Goal: Complete application form: Complete application form

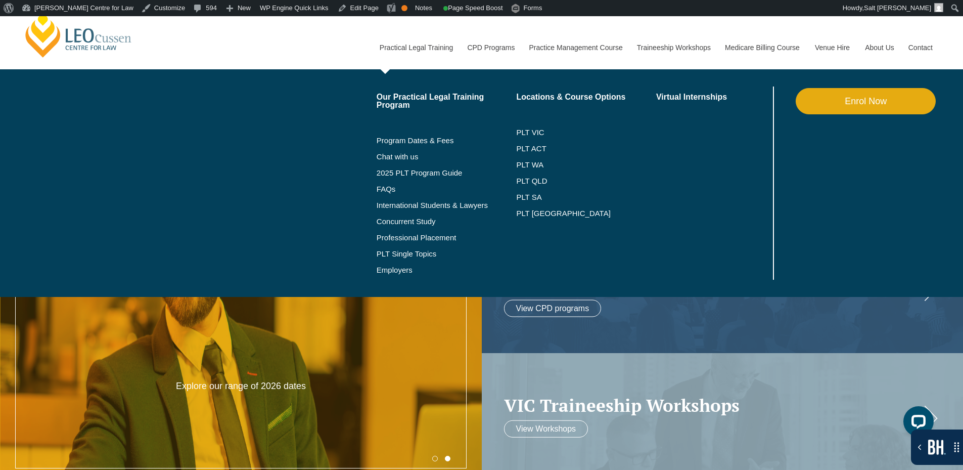
click at [830, 102] on link "Enrol Now" at bounding box center [865, 101] width 140 height 26
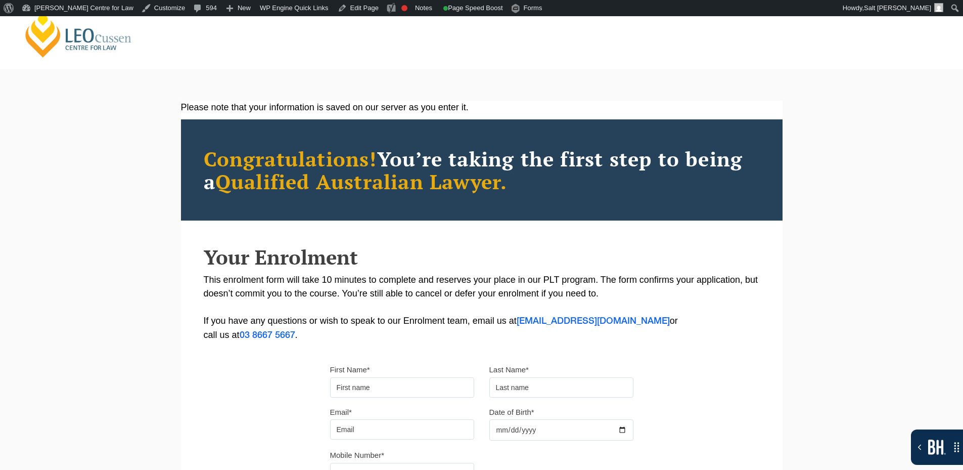
click at [162, 130] on div "Please note that your information is saved on our server as you enter it. Congr…" at bounding box center [481, 340] width 963 height 511
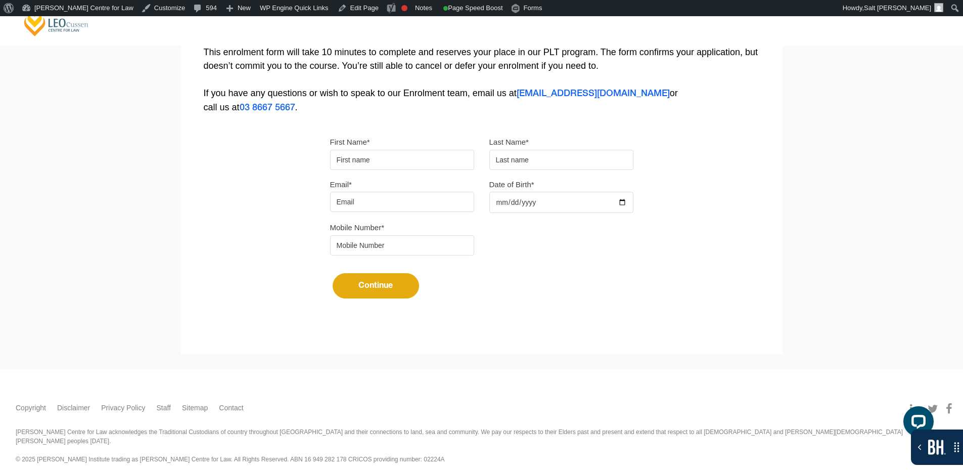
click at [396, 158] on input "First Name*" at bounding box center [402, 160] width 144 height 20
type input "Suresh"
type input "Suthar"
click at [400, 209] on input "Email*" at bounding box center [402, 202] width 144 height 20
type input "sureshsuthar2011@gmail.com"
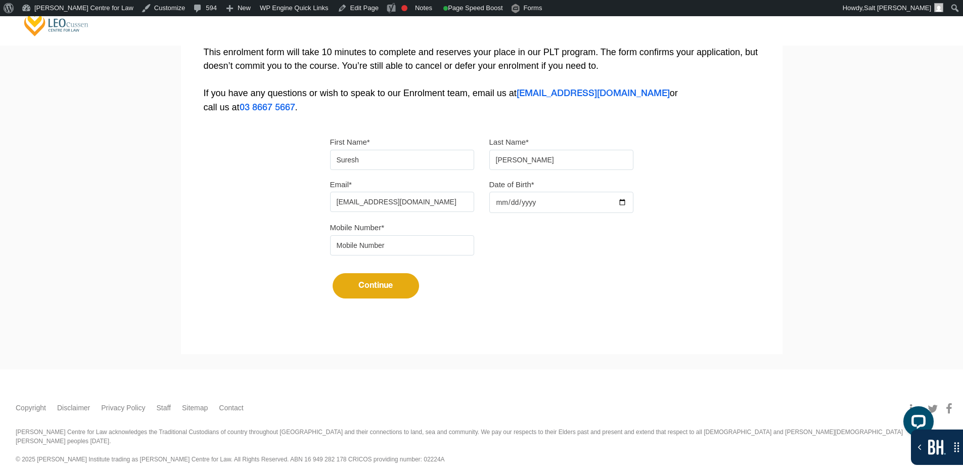
click at [616, 203] on div at bounding box center [561, 202] width 144 height 21
click at [625, 204] on input "Date of Birth*" at bounding box center [561, 202] width 144 height 21
type input "2025-08-23"
drag, startPoint x: 396, startPoint y: 244, endPoint x: 397, endPoint y: 250, distance: 6.1
click at [396, 244] on input "tel" at bounding box center [402, 245] width 144 height 20
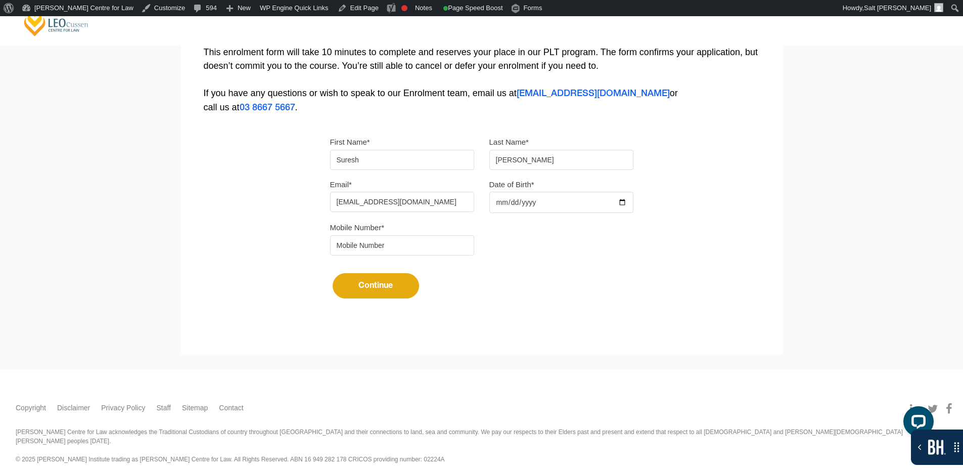
click at [372, 287] on button "Continue" at bounding box center [376, 285] width 86 height 25
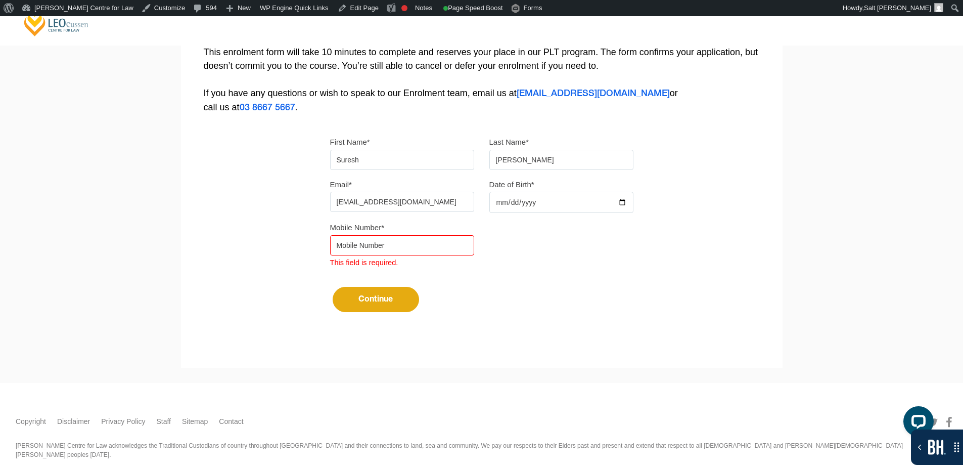
drag, startPoint x: 357, startPoint y: 257, endPoint x: 352, endPoint y: 254, distance: 5.2
click at [355, 256] on span "This field is required." at bounding box center [364, 260] width 68 height 12
click at [353, 250] on input "tel" at bounding box center [402, 245] width 144 height 20
type input "9724790448"
click at [377, 301] on button "Continue" at bounding box center [376, 299] width 86 height 25
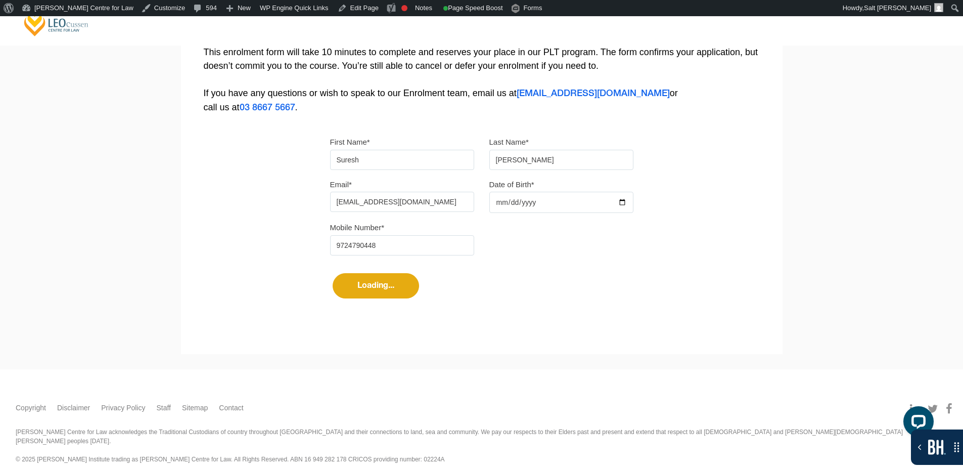
select select
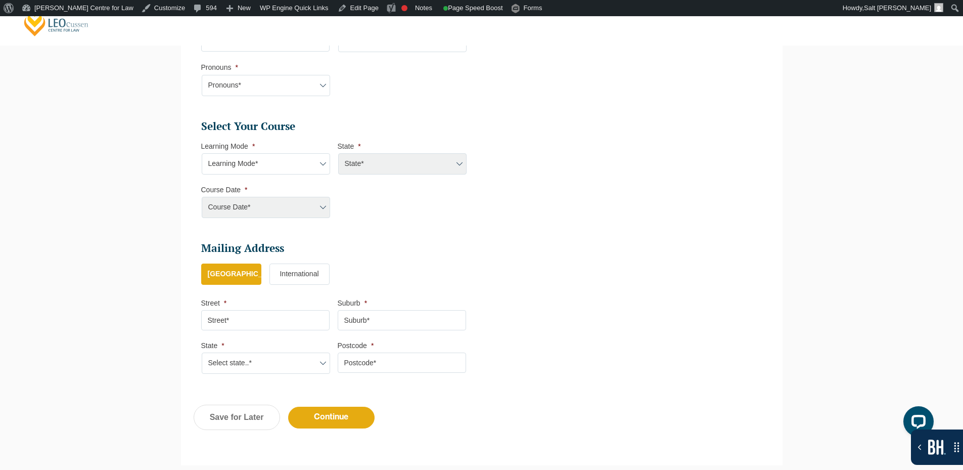
scroll to position [366, 0]
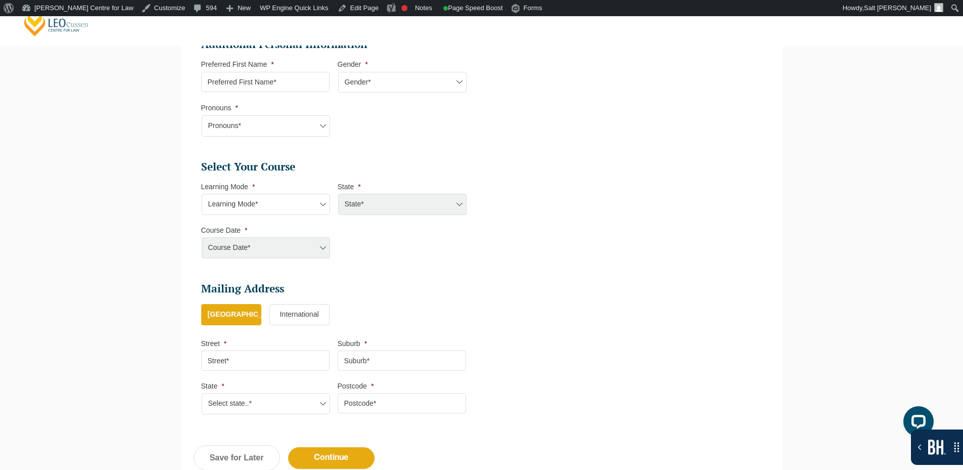
click at [290, 209] on select "Learning Mode* Online Full Time Learning Online Part Time Learning Blended Full…" at bounding box center [266, 204] width 128 height 21
select select "Online Full Time Learning"
click at [202, 194] on select "Learning Mode* Online Full Time Learning Online Part Time Learning Blended Full…" at bounding box center [266, 204] width 128 height 21
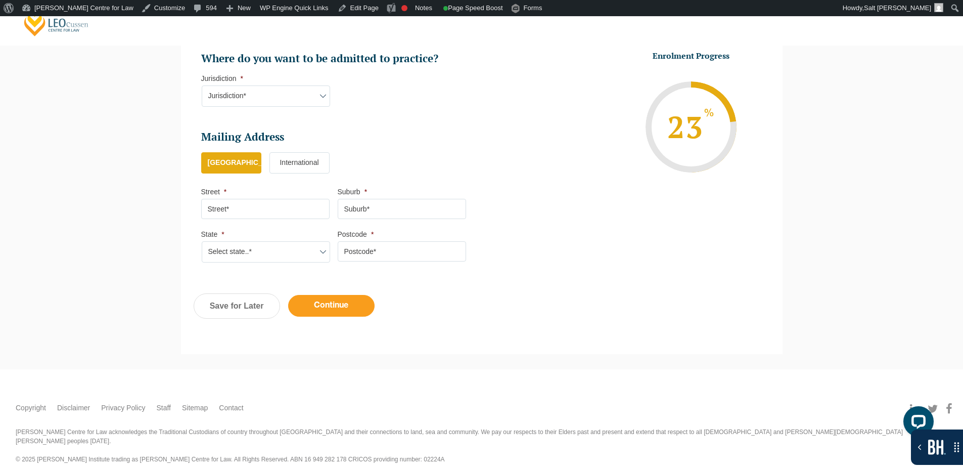
click at [348, 299] on input "Continue" at bounding box center [331, 306] width 86 height 22
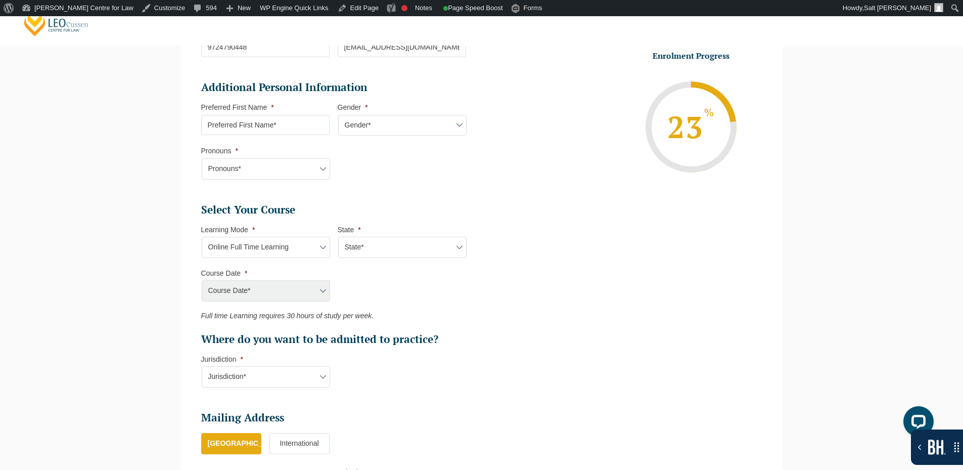
scroll to position [250, 0]
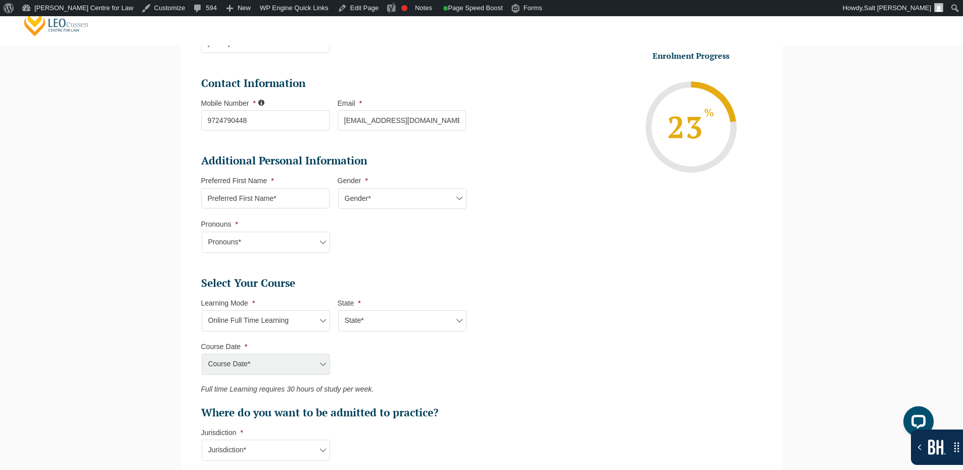
select select "Online Full Time Learning"
select select
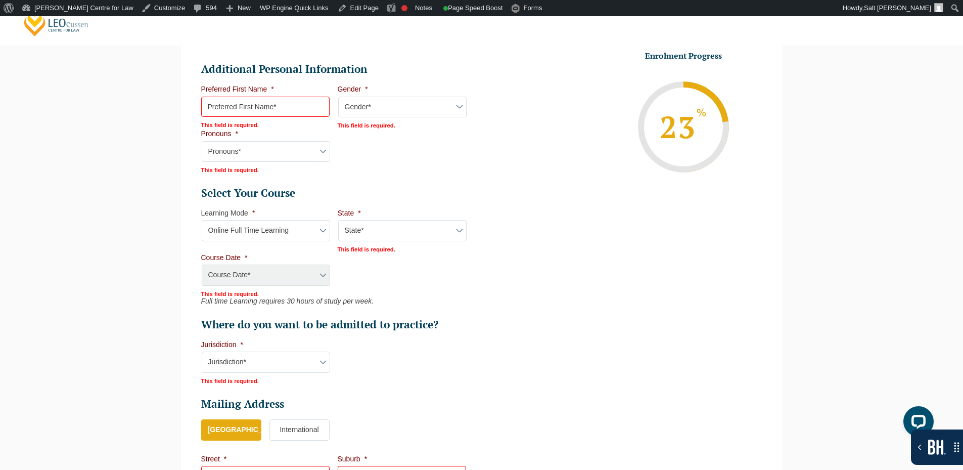
scroll to position [395, 0]
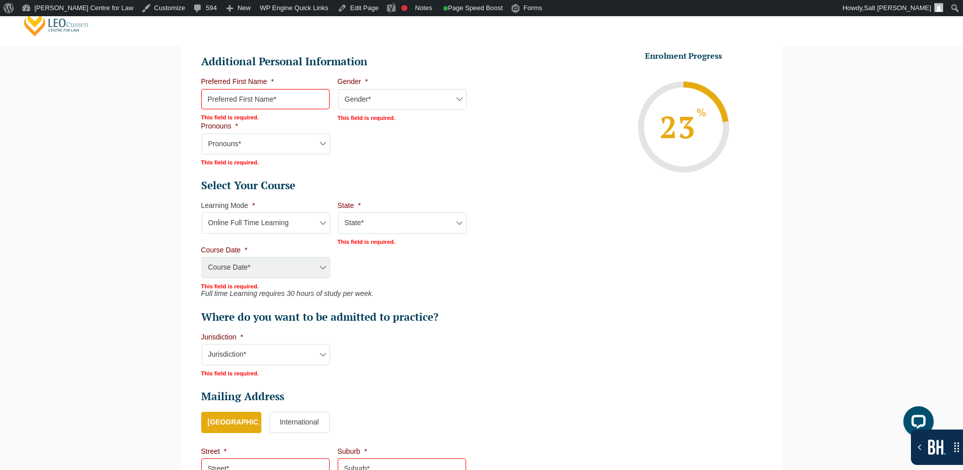
click at [413, 223] on select "State* National (ACT/NSW, VIC, QLD, SA, WA)" at bounding box center [402, 222] width 128 height 21
select select "National (ACT/NSW, VIC, QLD, SA, WA)"
click at [338, 212] on select "State* National (ACT/NSW, VIC, QLD, SA, WA)" at bounding box center [402, 222] width 128 height 21
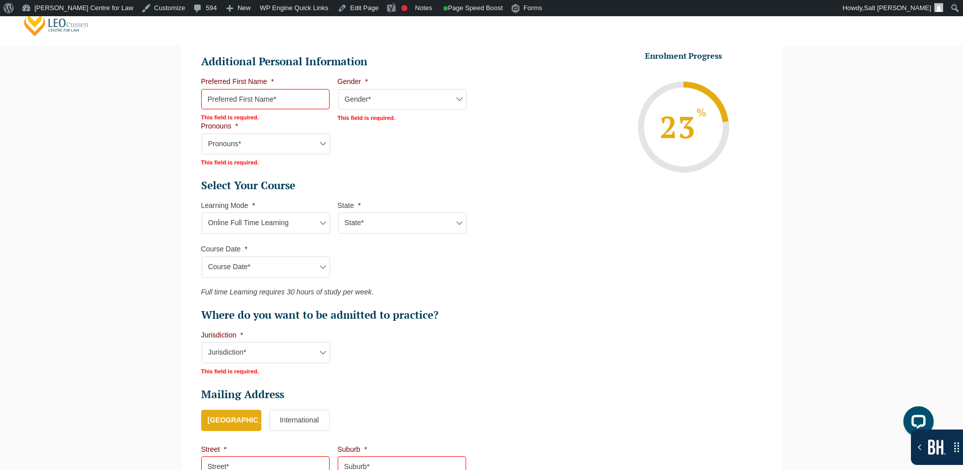
click at [279, 272] on select "Course Date* September 2025 (22-Sep-2025 to 20-Feb-2026) December 2025 (08-Dec-…" at bounding box center [266, 266] width 128 height 21
select select "December 2025 (08-Dec-2025 to 16-May-2026)"
click at [202, 256] on select "Course Date* September 2025 (22-Sep-2025 to 20-Feb-2026) December 2025 (08-Dec-…" at bounding box center [266, 266] width 128 height 21
type input "Intake 11 December 2025 FT"
type input "Practical Legal Training (NAT)"
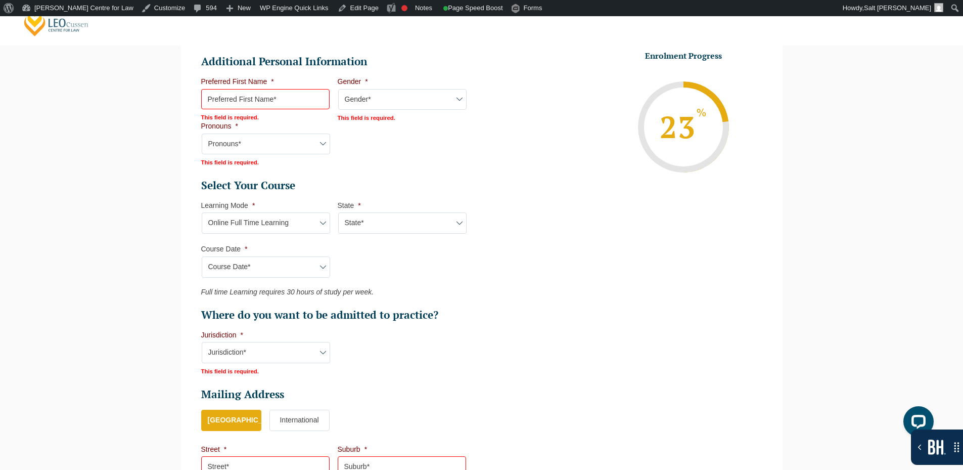
select select "NAT PLT (DEC) 2025 Full Time Online"
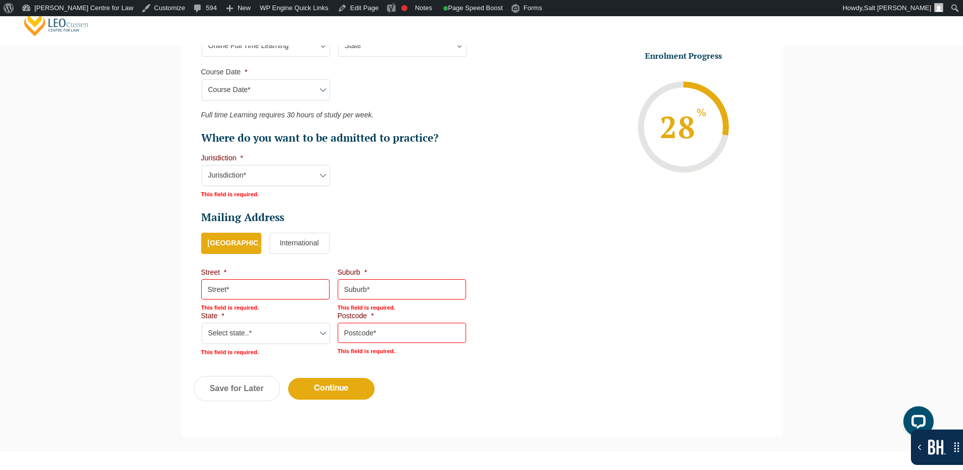
scroll to position [597, 0]
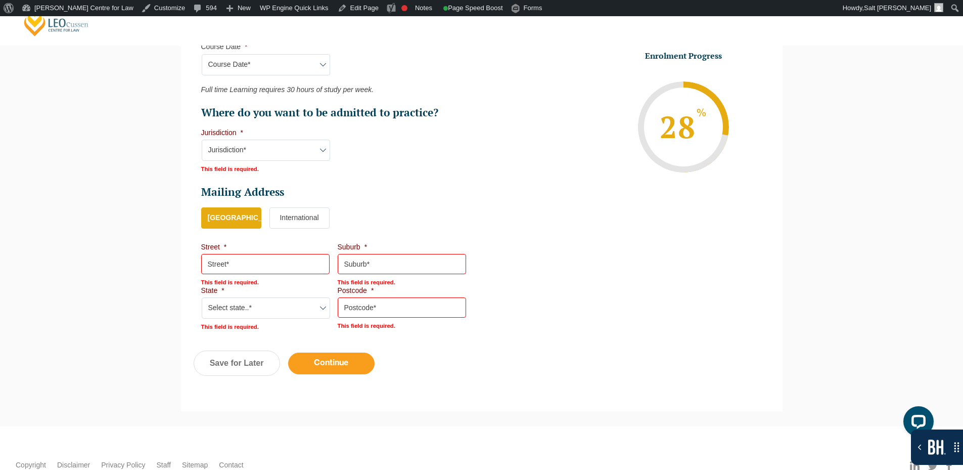
click at [333, 366] on input "Continue" at bounding box center [331, 363] width 86 height 22
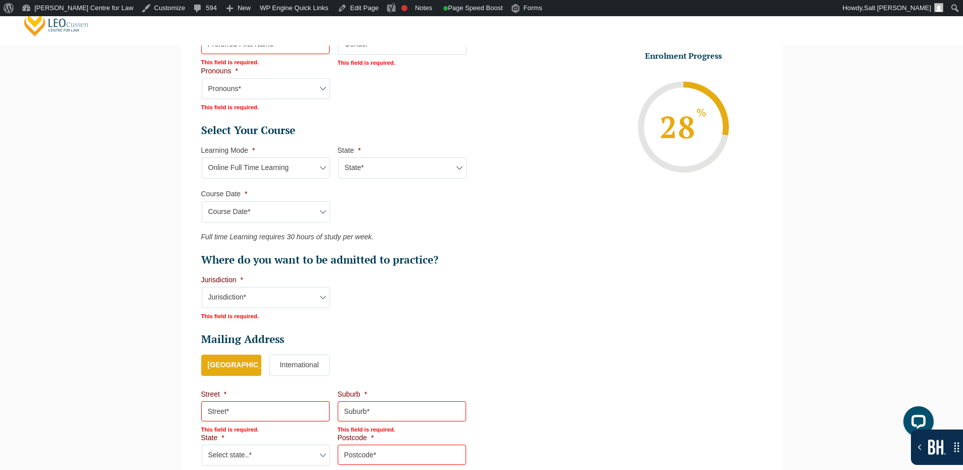
scroll to position [446, 0]
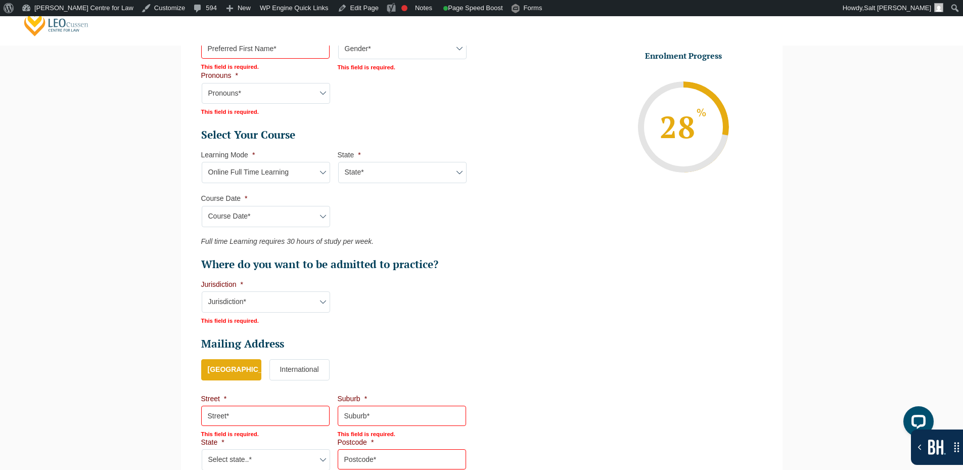
select select "Online Full Time Learning"
select select "National (ACT/NSW, VIC, QLD, SA, WA)"
select select
select select "December 2025 (08-Dec-2025 to 16-May-2026)"
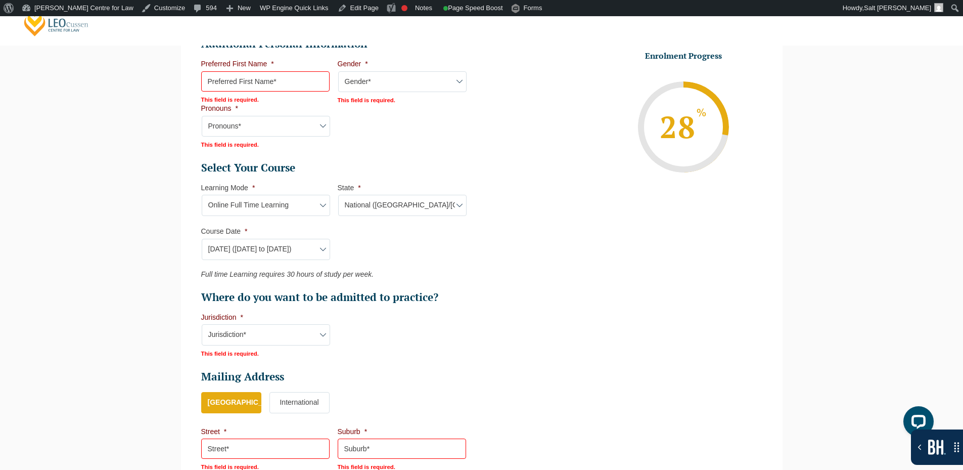
scroll to position [395, 0]
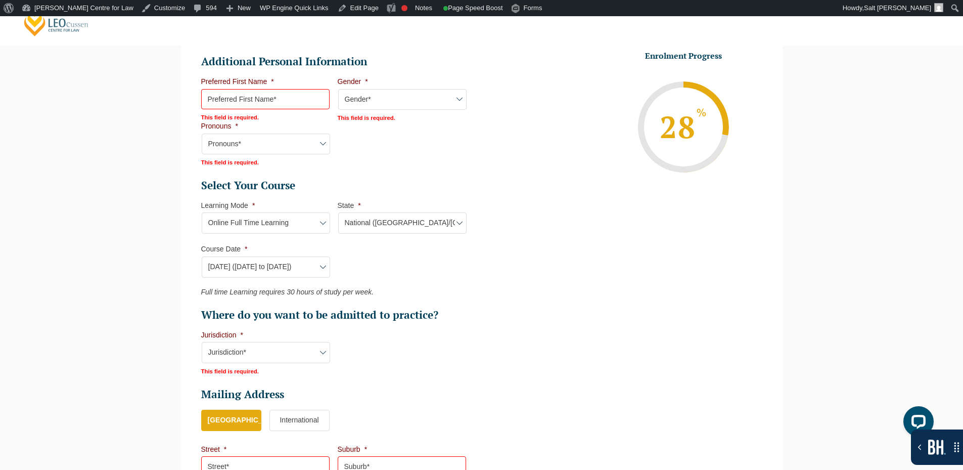
drag, startPoint x: 249, startPoint y: 96, endPoint x: 256, endPoint y: 108, distance: 14.3
click at [249, 96] on input "Preferred First Name *" at bounding box center [265, 99] width 128 height 20
type input "Suresh"
click at [359, 97] on select "Gender* Male Female Nonbinary Intersex Prefer not to disclose Other" at bounding box center [402, 99] width 128 height 21
select select "Male"
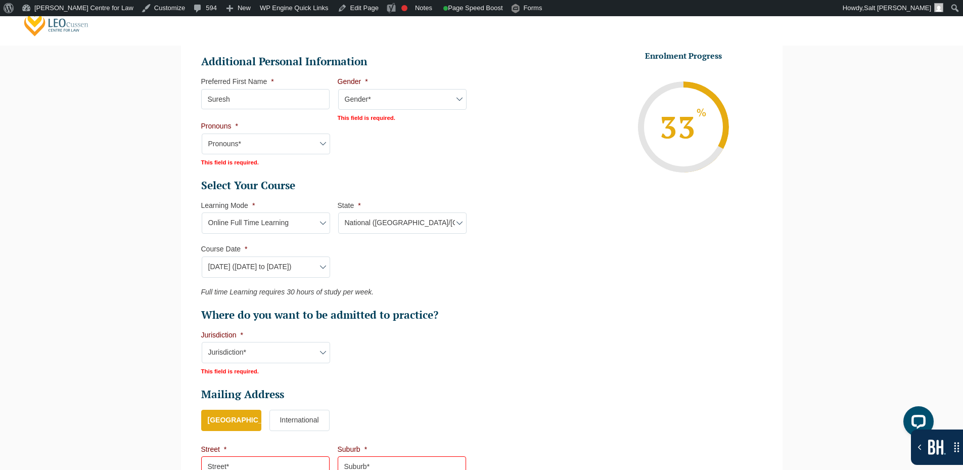
click at [338, 89] on select "Gender* Male Female Nonbinary Intersex Prefer not to disclose Other" at bounding box center [402, 99] width 128 height 21
click at [300, 142] on select "Pronouns* She/Her/Hers He/Him/His They/Them/Theirs Other Prefer not to disclose" at bounding box center [266, 142] width 128 height 21
select select "He/Him/His"
click at [202, 132] on select "Pronouns* She/Her/Hers He/Him/His They/Them/Theirs Other Prefer not to disclose" at bounding box center [266, 142] width 128 height 21
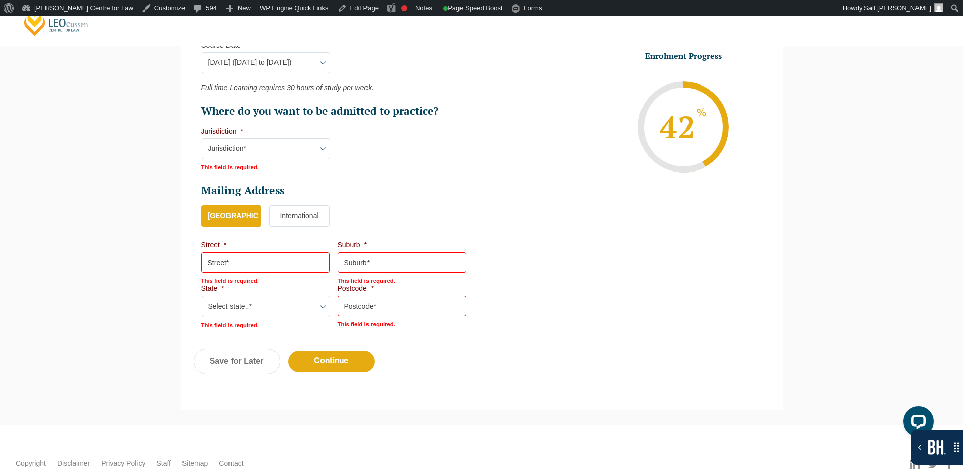
click at [270, 148] on select "Jurisdiction* VIC ACT/NSW SA WA QLD" at bounding box center [266, 148] width 128 height 21
select select "VIC"
click at [202, 138] on select "Jurisdiction* VIC ACT/NSW SA WA QLD" at bounding box center [266, 148] width 128 height 21
click at [249, 261] on input "Street *" at bounding box center [265, 261] width 128 height 20
type input "et"
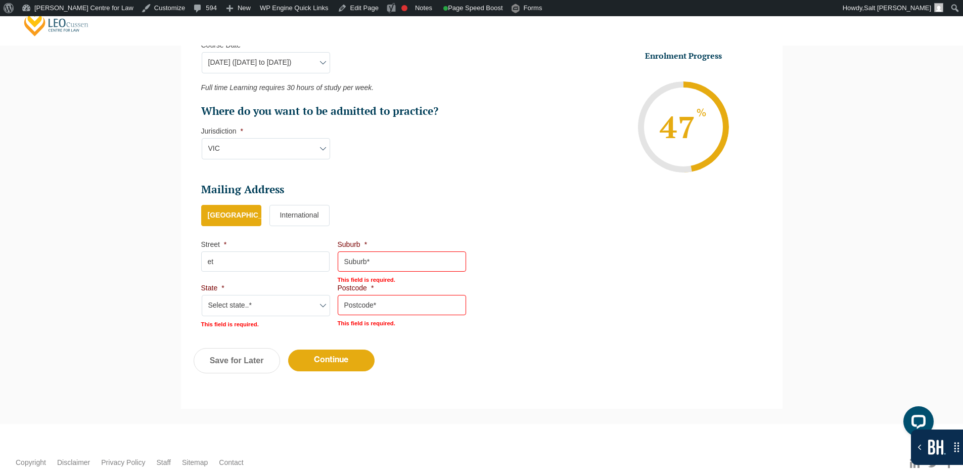
drag, startPoint x: 393, startPoint y: 256, endPoint x: 390, endPoint y: 262, distance: 6.3
click at [393, 256] on input "Suburb *" at bounding box center [402, 261] width 128 height 20
type input "erte"
click at [358, 307] on input "Postcode *" at bounding box center [402, 305] width 128 height 20
type input "ert"
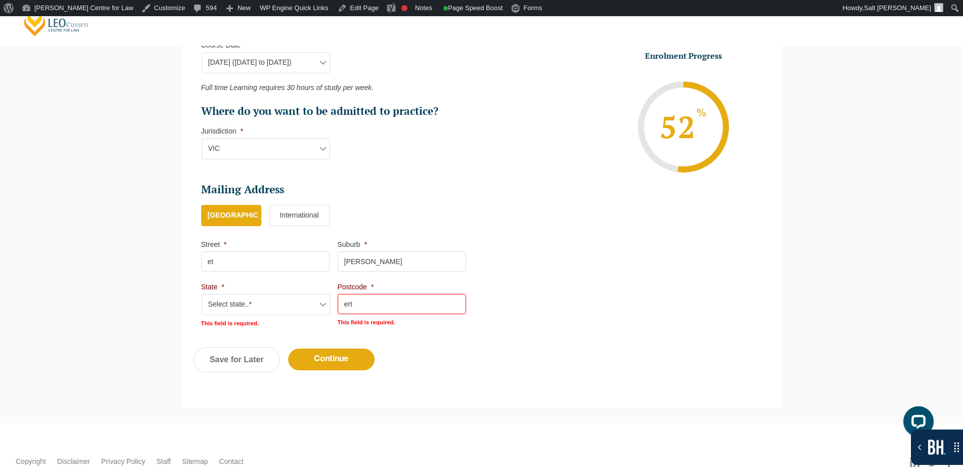
click at [273, 302] on select "Select state..* VIC WA QLD SA NSW NT ACT TAS" at bounding box center [266, 304] width 128 height 21
select select "VIC"
click at [202, 294] on select "Select state..* VIC WA QLD SA NSW NT ACT TAS" at bounding box center [266, 304] width 128 height 21
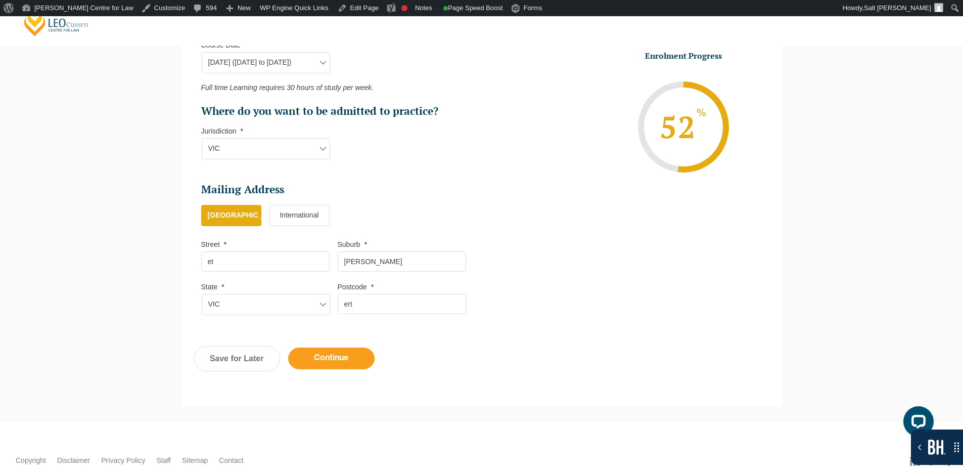
click at [340, 354] on input "Continue" at bounding box center [331, 358] width 86 height 22
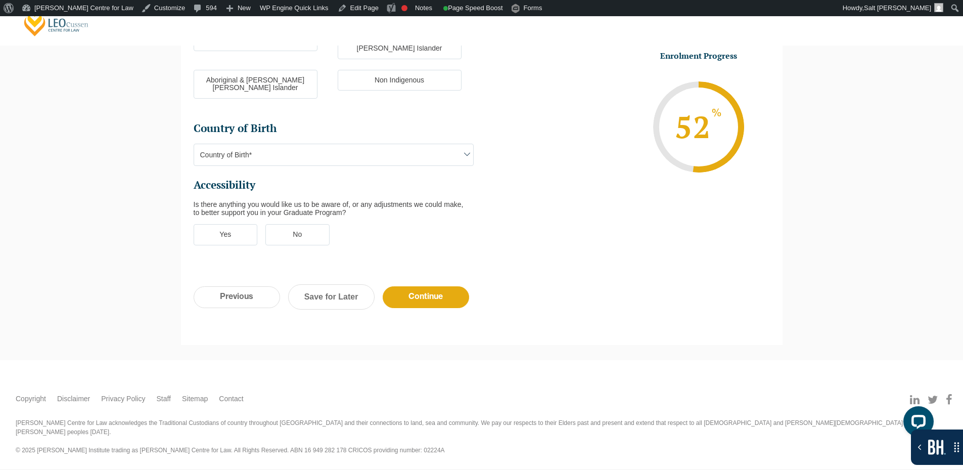
scroll to position [0, 0]
click at [214, 286] on input "Previous" at bounding box center [237, 297] width 86 height 22
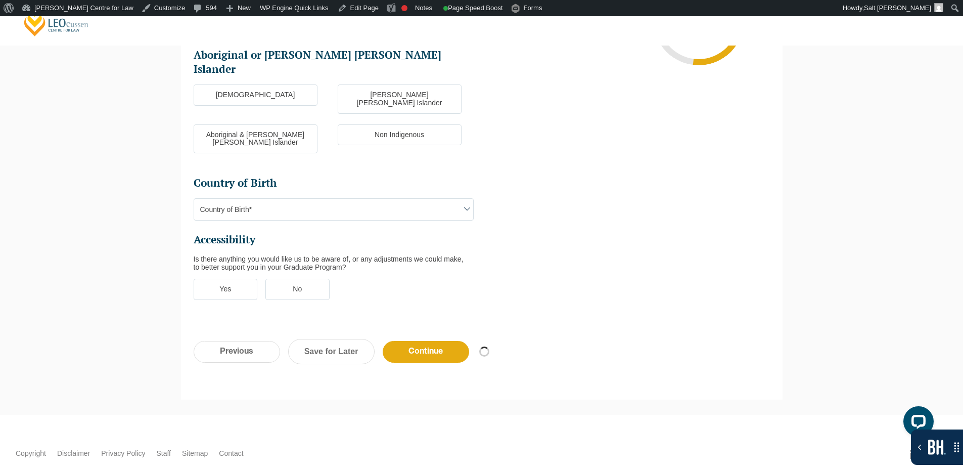
scroll to position [152, 0]
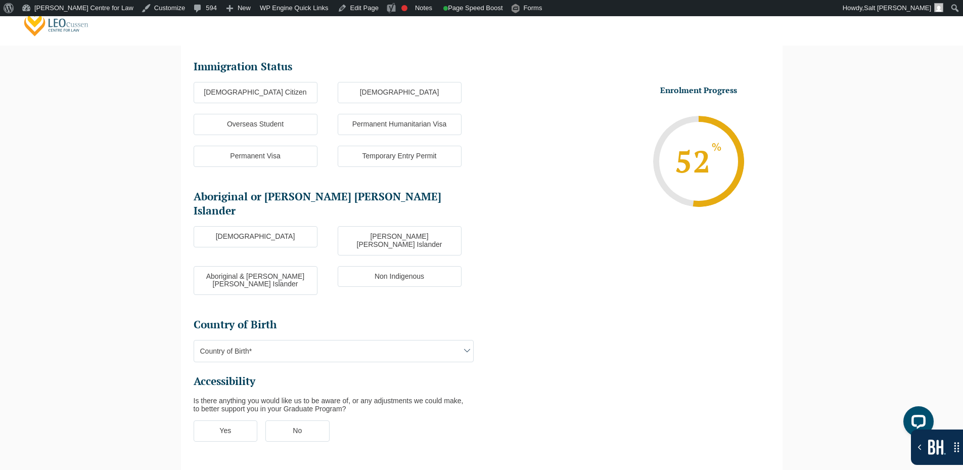
select select "Online Full Time Learning"
select select "National (ACT/NSW, VIC, QLD, SA, WA)"
select select
select select "December 2025 (08-Dec-2025 to 16-May-2026)"
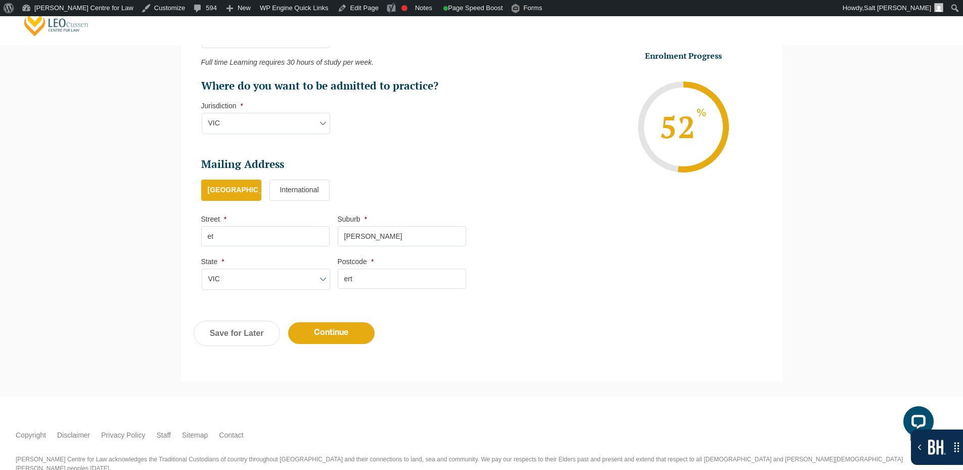
scroll to position [603, 0]
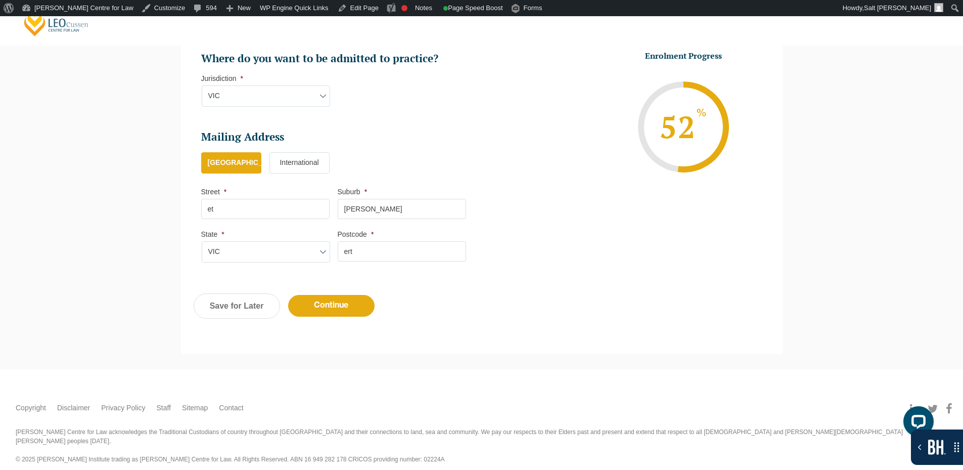
drag, startPoint x: 322, startPoint y: 305, endPoint x: 337, endPoint y: 280, distance: 28.8
click at [322, 304] on input "Continue" at bounding box center [331, 306] width 86 height 22
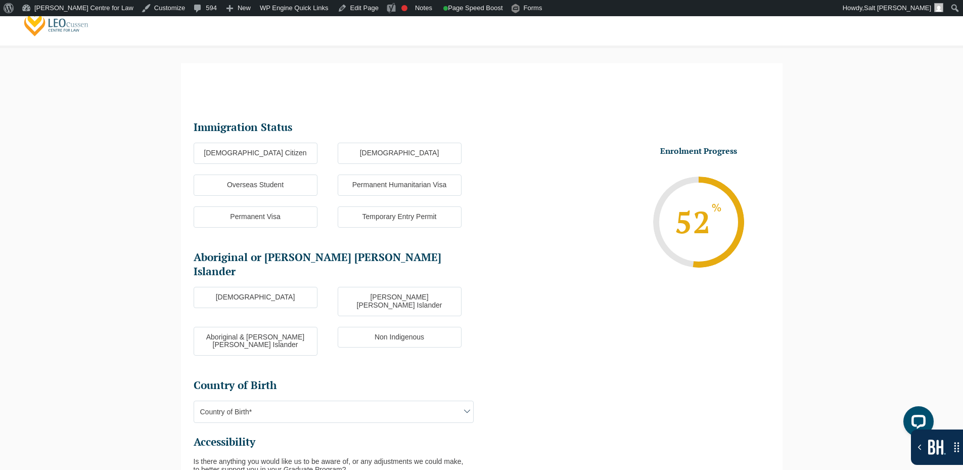
scroll to position [87, 0]
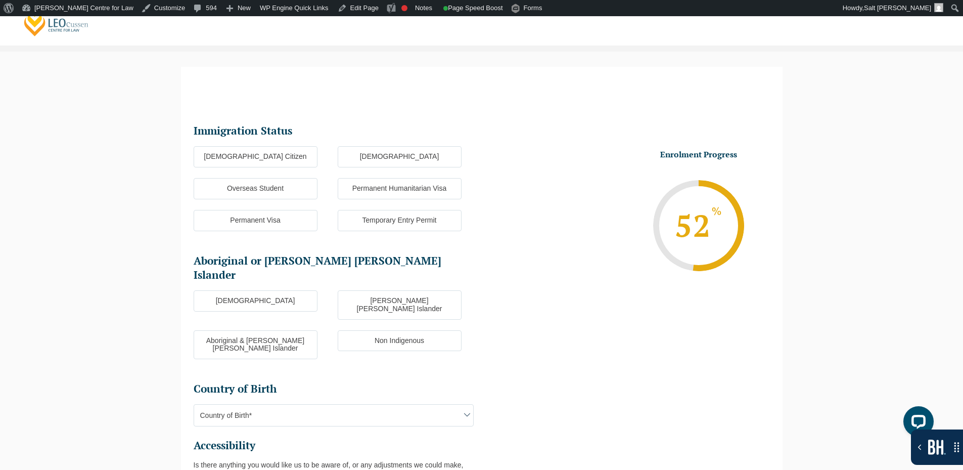
click at [290, 158] on label "Australian Citizen" at bounding box center [256, 156] width 124 height 21
click at [0, 0] on input "Australian Citizen" at bounding box center [0, 0] width 0 height 0
click at [277, 290] on label "Aboriginal" at bounding box center [256, 300] width 124 height 21
click at [0, 0] on input "Aboriginal" at bounding box center [0, 0] width 0 height 0
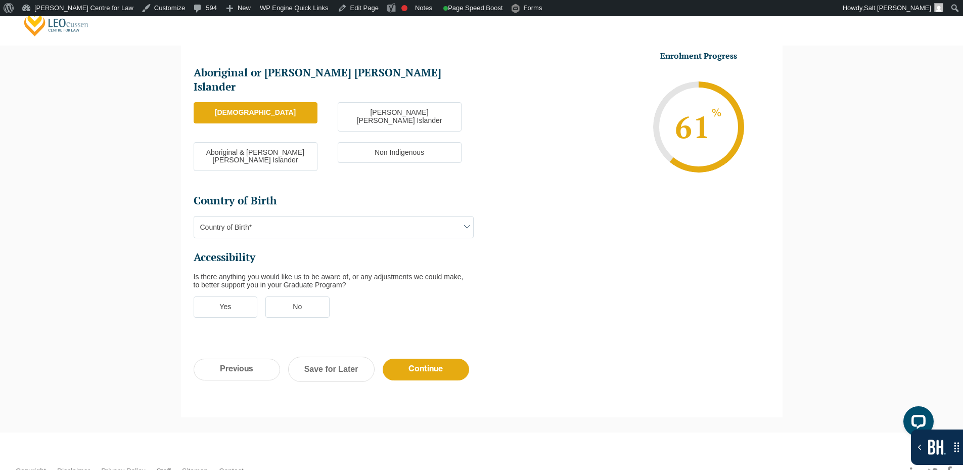
scroll to position [290, 0]
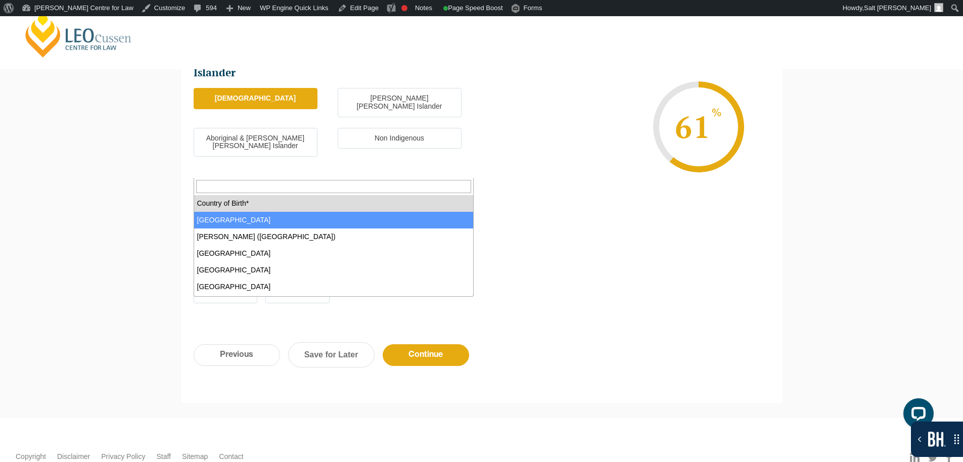
select select "Australia 1101"
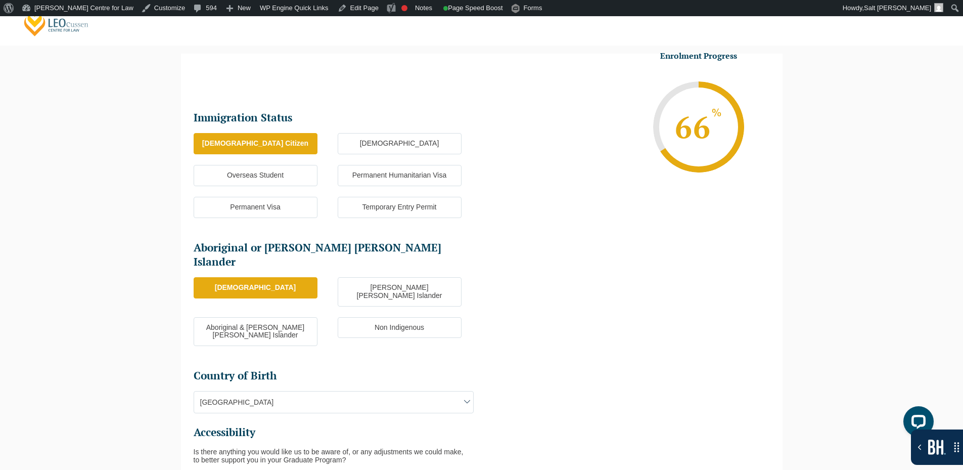
scroll to position [239, 0]
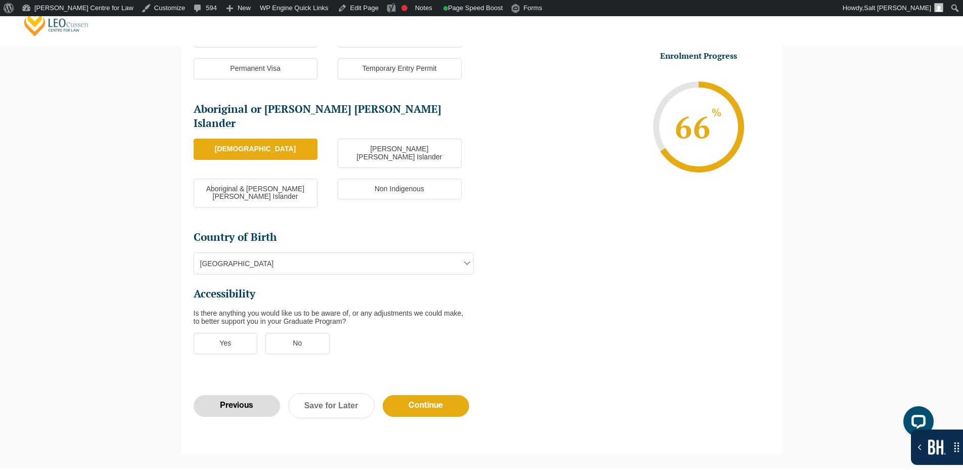
click at [254, 395] on input "Previous" at bounding box center [237, 406] width 86 height 22
select select "Online Full Time Learning"
select select "National (ACT/NSW, VIC, QLD, SA, WA)"
select select
select select "December 2025 (08-Dec-2025 to 16-May-2026)"
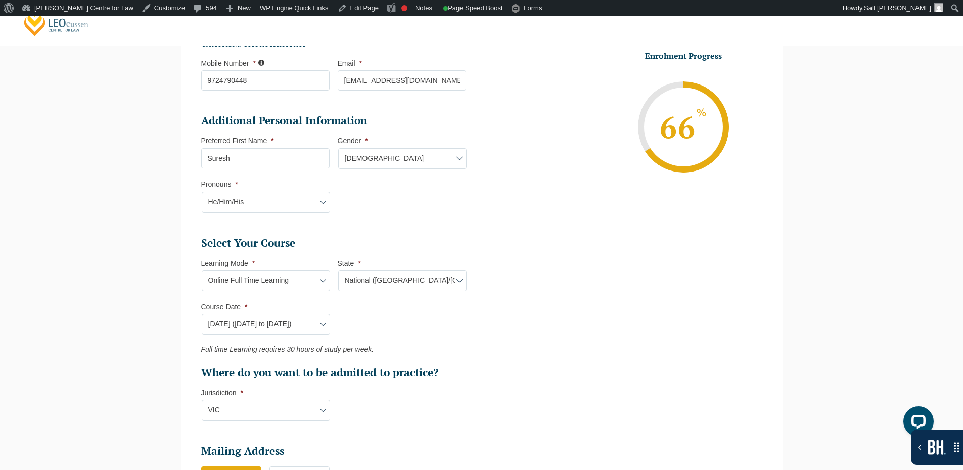
scroll to position [0, 0]
drag, startPoint x: 295, startPoint y: 278, endPoint x: 295, endPoint y: 286, distance: 7.1
click at [295, 278] on select "Learning Mode* Online Full Time Learning Online Part Time Learning Blended Full…" at bounding box center [266, 280] width 128 height 21
select select "Online Part Time Learning"
click at [202, 270] on select "Learning Mode* Online Full Time Learning Online Part Time Learning Blended Full…" at bounding box center [266, 280] width 128 height 21
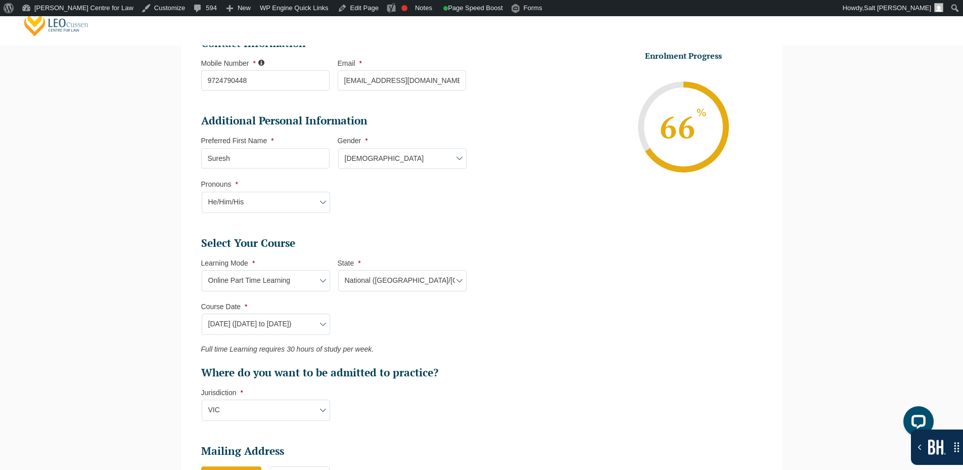
select select
drag, startPoint x: 368, startPoint y: 285, endPoint x: 373, endPoint y: 290, distance: 7.2
click at [368, 285] on select "State* National (ACT/NSW, VIC, QLD, SA, WA)" at bounding box center [402, 280] width 128 height 21
select select "National (ACT/NSW, VIC, QLD, SA, WA)"
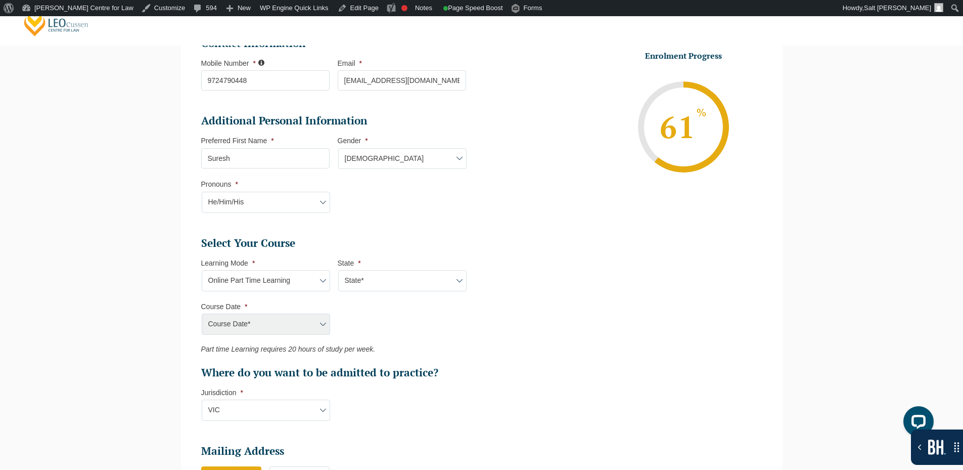
click at [338, 270] on select "State* National (ACT/NSW, VIC, QLD, SA, WA)" at bounding box center [402, 280] width 128 height 21
click at [282, 323] on select "Course Date* September 2025 (08-Sep-2025 to 17-Apr-2026) January 2026 (27-Jan-2…" at bounding box center [266, 323] width 128 height 21
select select "January 2026 (27-Jan-2026 to 21-Aug-2026)"
click at [202, 313] on select "Course Date* September 2025 (08-Sep-2025 to 17-Apr-2026) January 2026 (27-Jan-2…" at bounding box center [266, 323] width 128 height 21
type input "Intake 02 January 2026 PT"
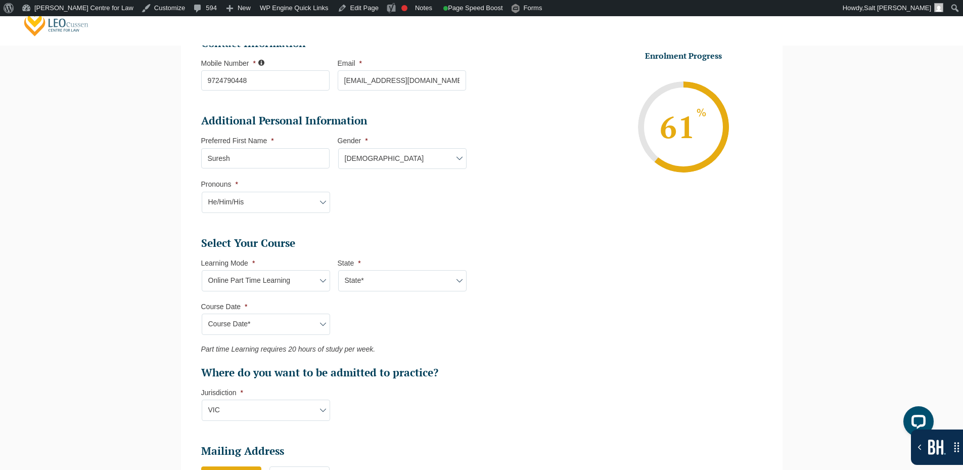
type input "Practical Legal Training (NAT)"
select select "NAT PLT (JAN) 2026 Part Time Online"
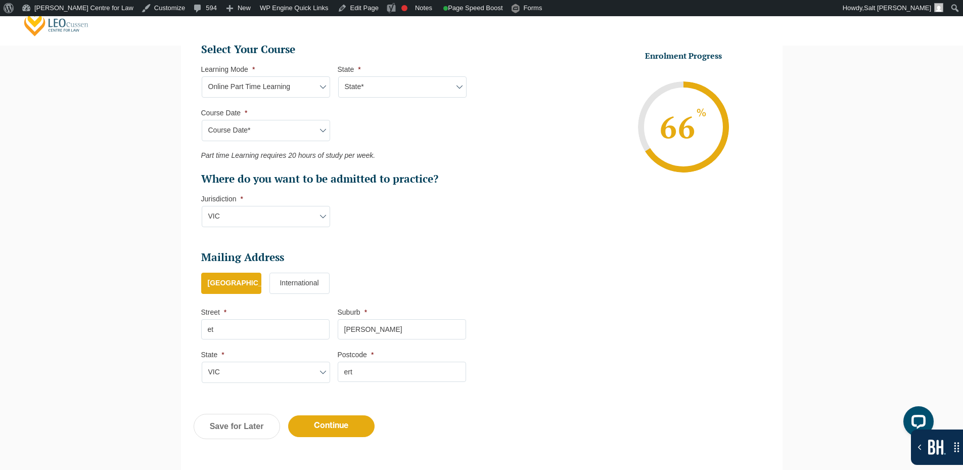
scroll to position [492, 0]
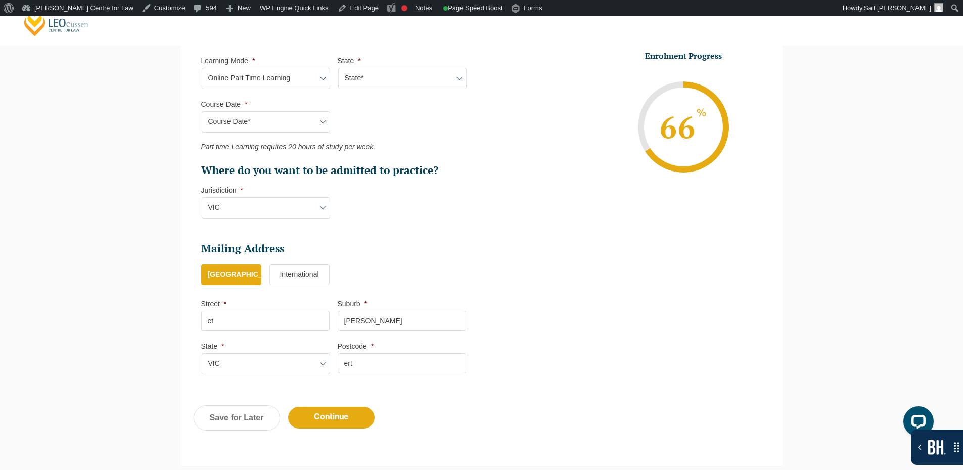
drag, startPoint x: 344, startPoint y: 421, endPoint x: 440, endPoint y: 304, distance: 151.2
click at [344, 420] on input "Continue" at bounding box center [331, 417] width 86 height 22
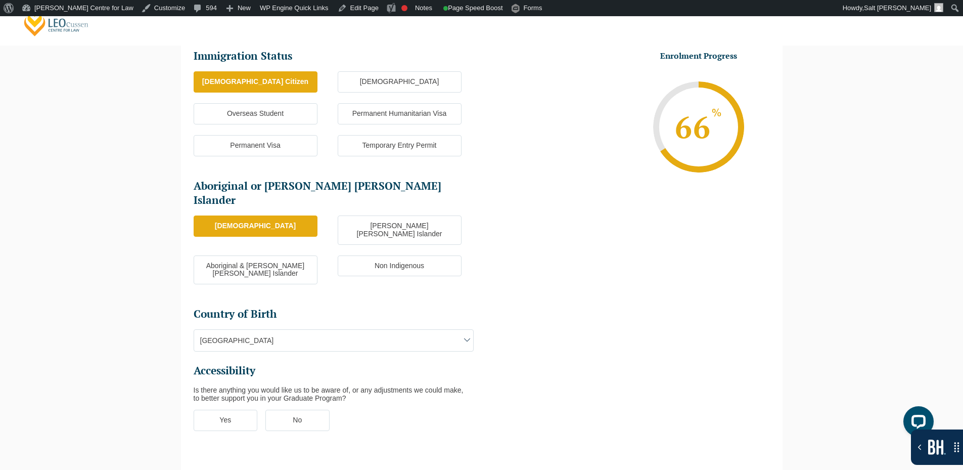
scroll to position [340, 0]
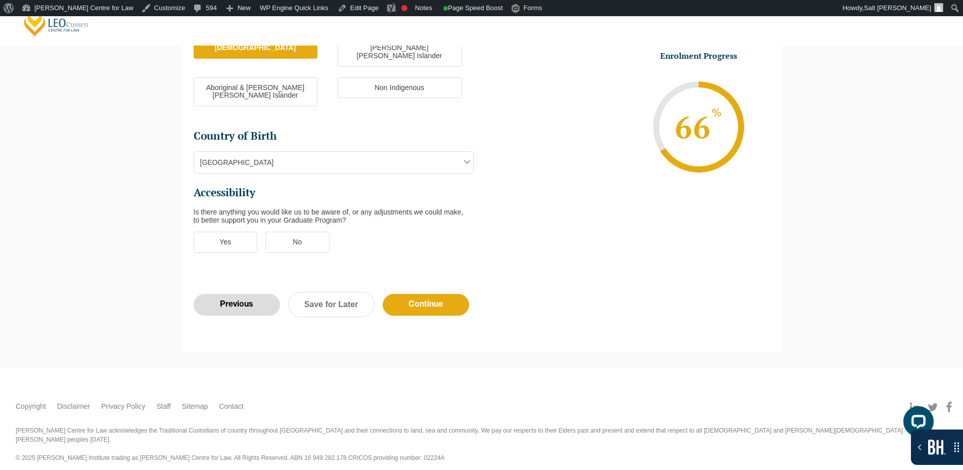
click at [221, 294] on input "Previous" at bounding box center [237, 305] width 86 height 22
select select "Online Part Time Learning"
select select "National (ACT/NSW, VIC, QLD, SA, WA)"
select select
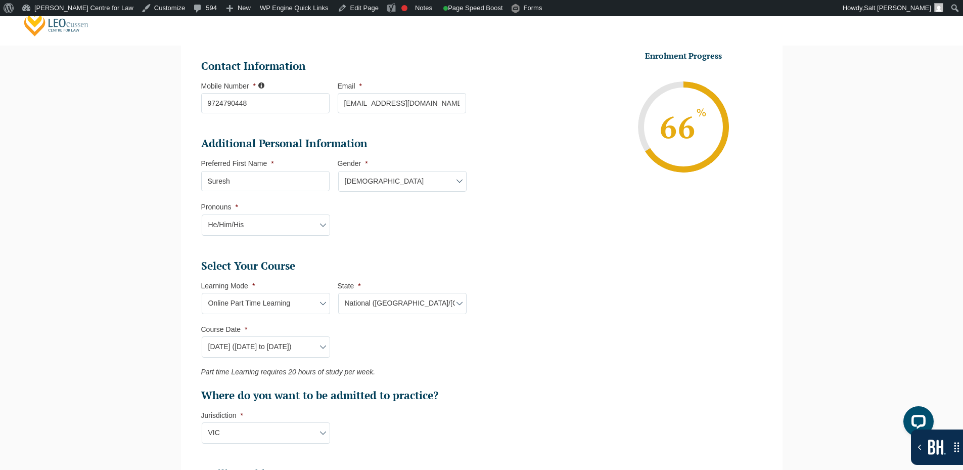
scroll to position [290, 0]
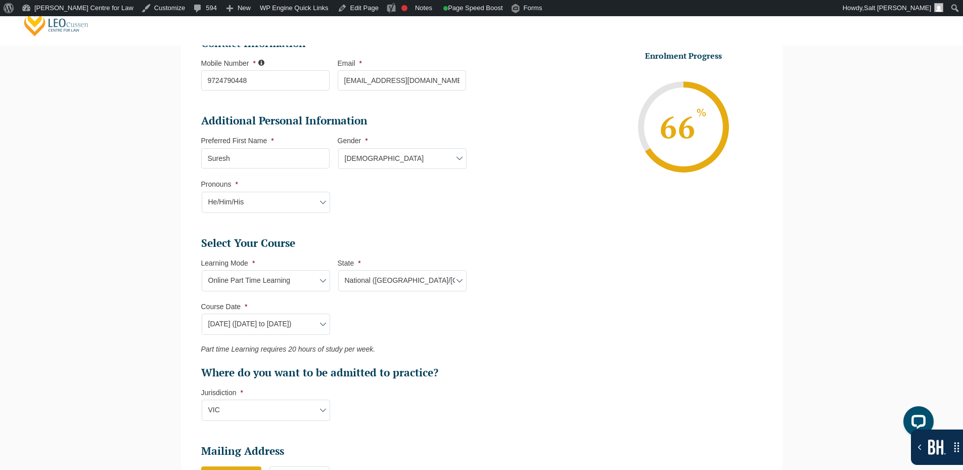
drag, startPoint x: 286, startPoint y: 327, endPoint x: 376, endPoint y: 323, distance: 90.1
click at [286, 327] on select "Course Date* September 2025 (08-Sep-2025 to 17-Apr-2026) January 2026 (27-Jan-2…" at bounding box center [266, 323] width 128 height 21
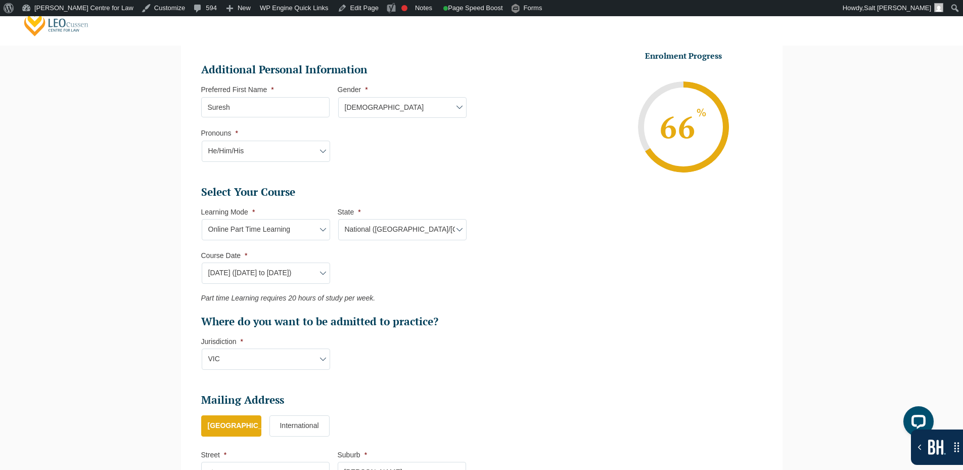
scroll to position [391, 0]
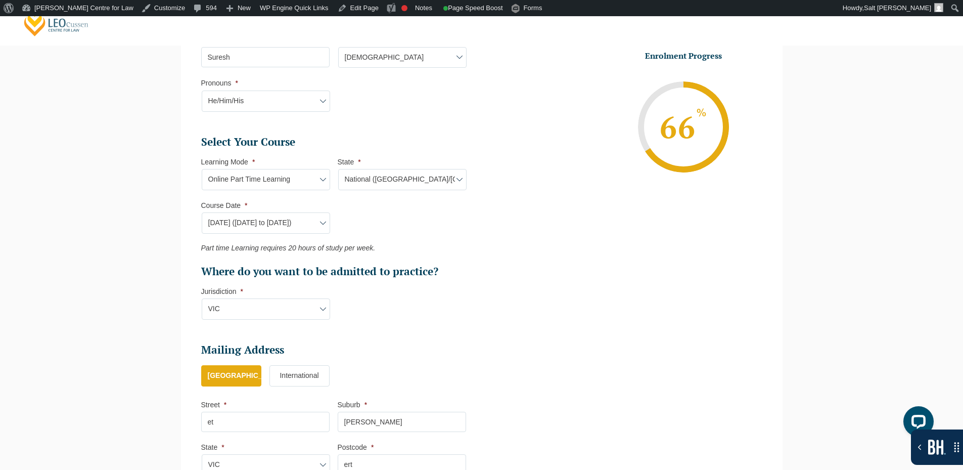
drag, startPoint x: 287, startPoint y: 219, endPoint x: 302, endPoint y: 223, distance: 16.3
click at [287, 219] on select "Course Date* September 2025 (08-Sep-2025 to 17-Apr-2026) January 2026 (27-Jan-2…" at bounding box center [266, 222] width 128 height 21
click at [404, 233] on ul "Select Your Course This field is hidden when viewing the form Only for Flinder …" at bounding box center [337, 207] width 273 height 144
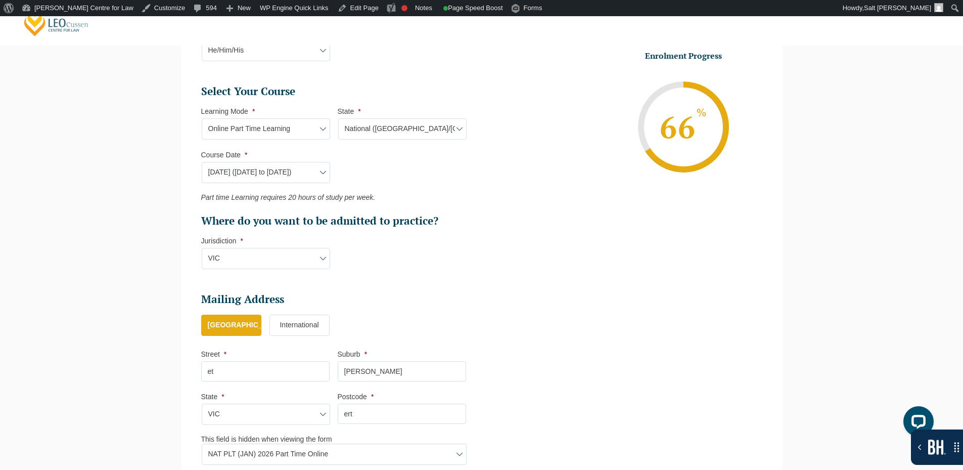
click at [206, 174] on select "Course Date* September 2025 (08-Sep-2025 to 17-Apr-2026) January 2026 (27-Jan-2…" at bounding box center [266, 172] width 128 height 21
select select "March 2026 (30-Mar-2026 to 23-Oct-2026)"
click at [202, 162] on select "Course Date* September 2025 (08-Sep-2025 to 17-Apr-2026) January 2026 (27-Jan-2…" at bounding box center [266, 172] width 128 height 21
type input "Intake 05 March 2026 PT"
select select "NAT PLT (MAR) 2026 Part Time Online"
